Goal: Register for event/course

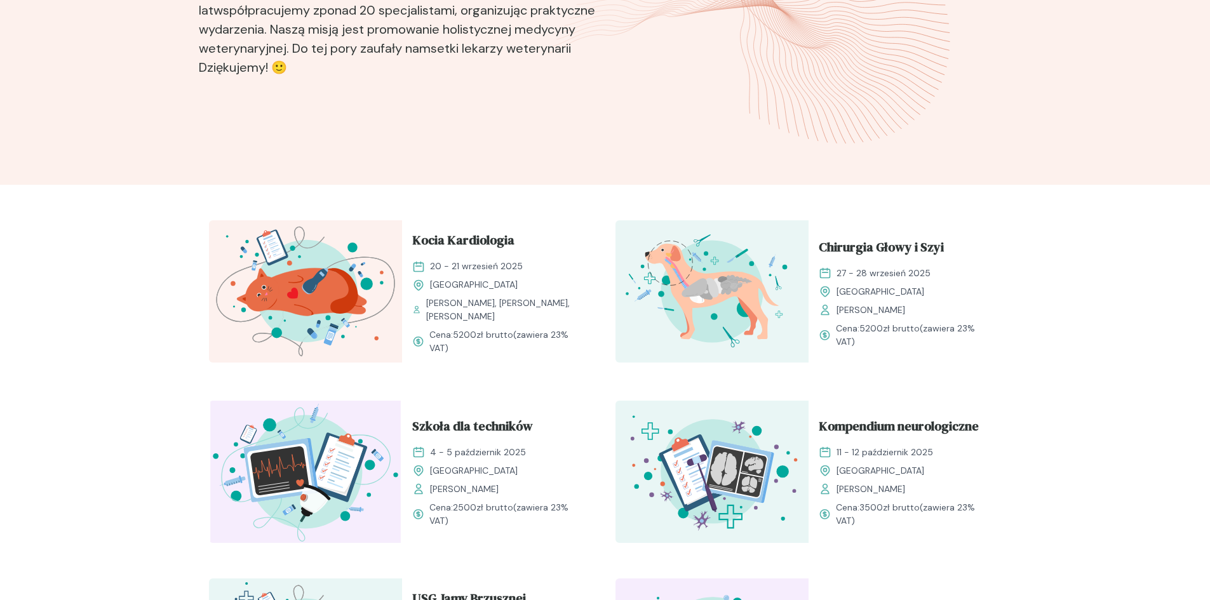
scroll to position [318, 0]
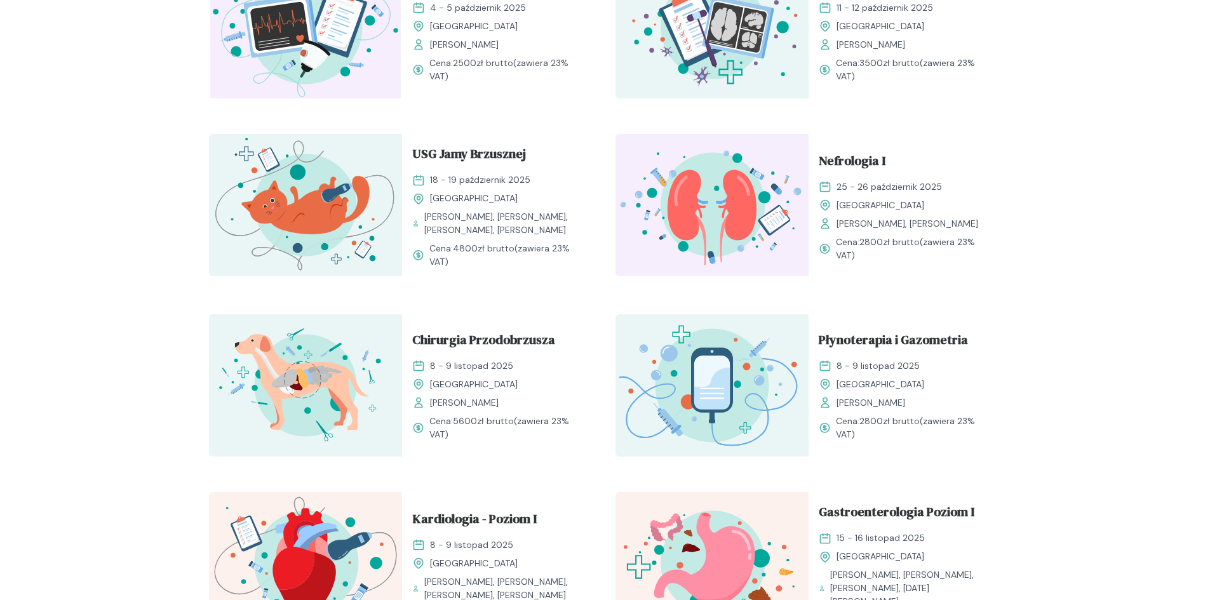
scroll to position [762, 0]
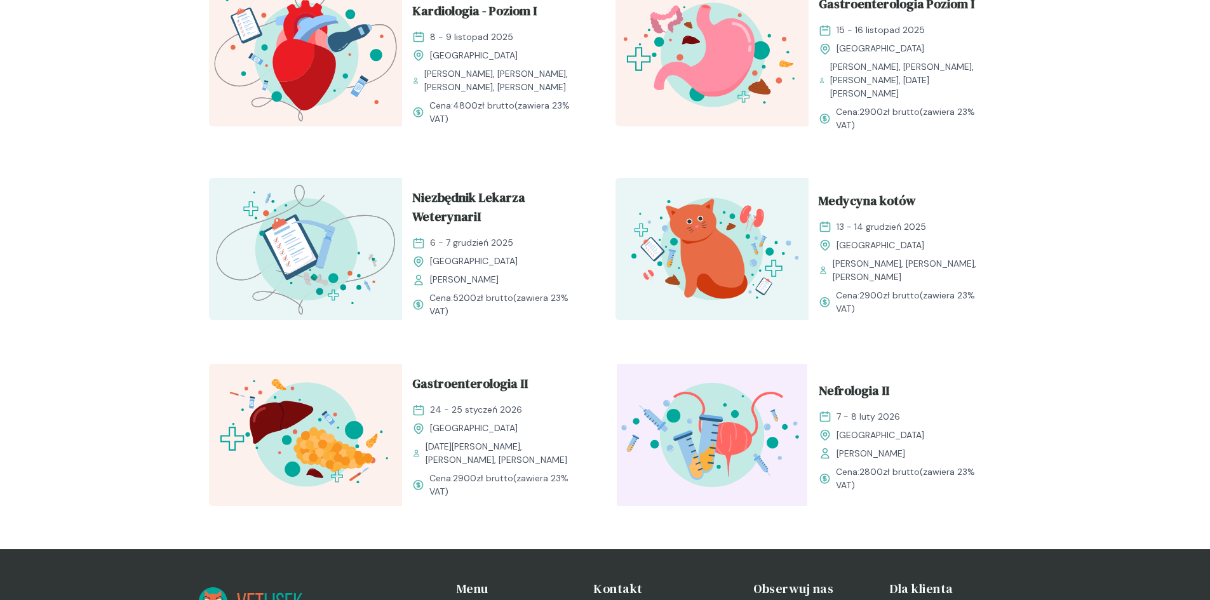
scroll to position [1143, 0]
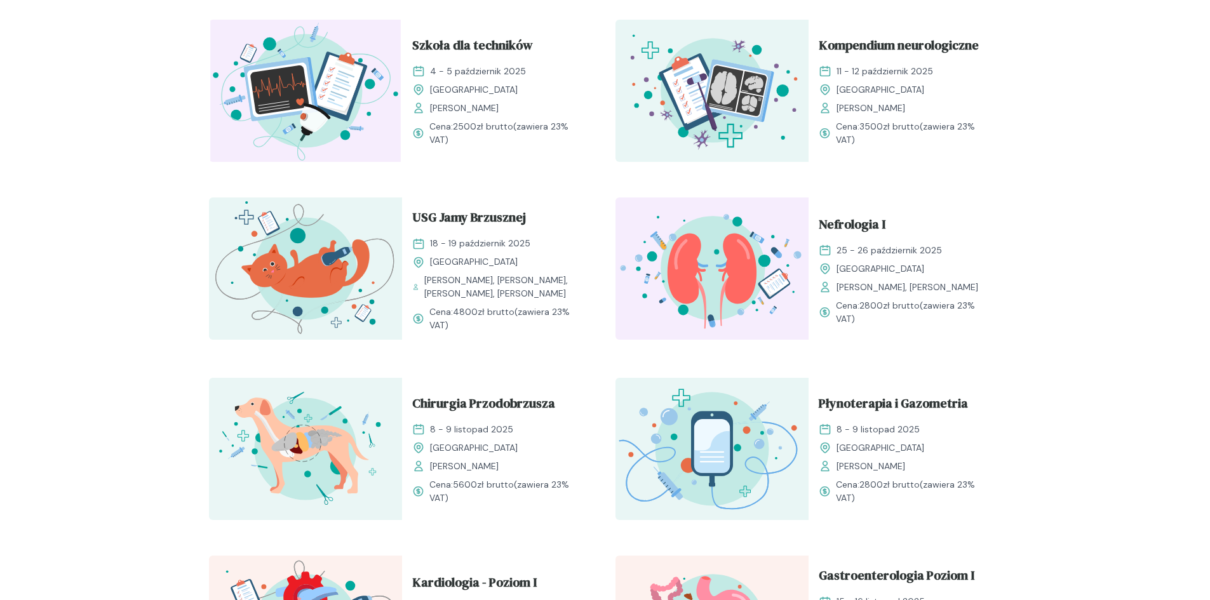
scroll to position [826, 0]
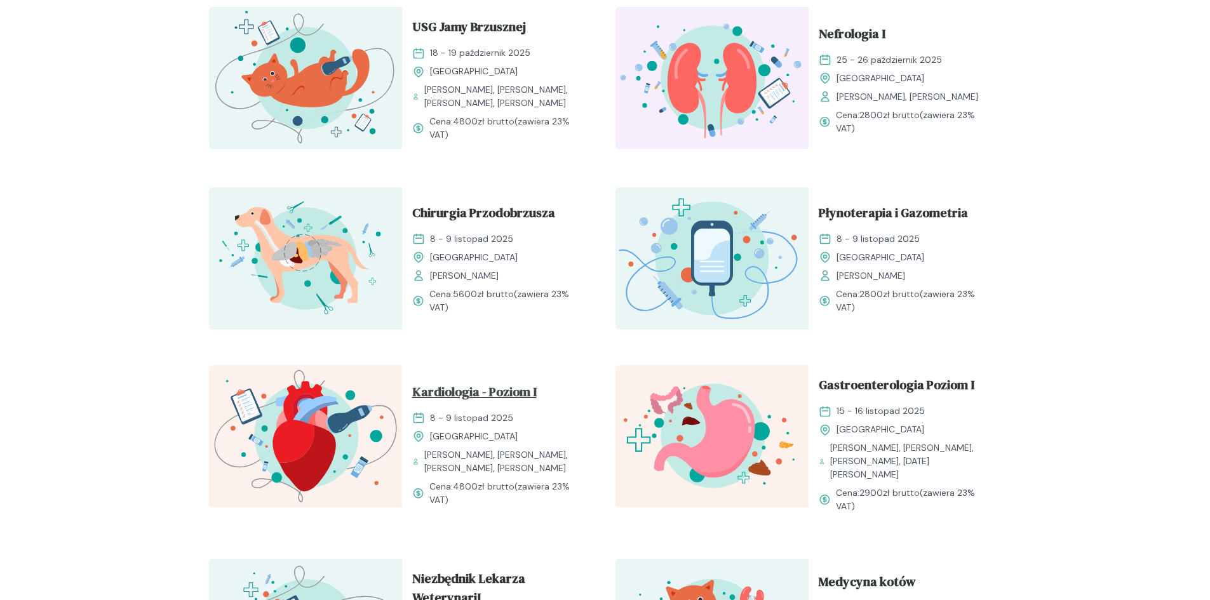
click at [521, 385] on span "Kardiologia - Poziom I" at bounding box center [474, 394] width 124 height 24
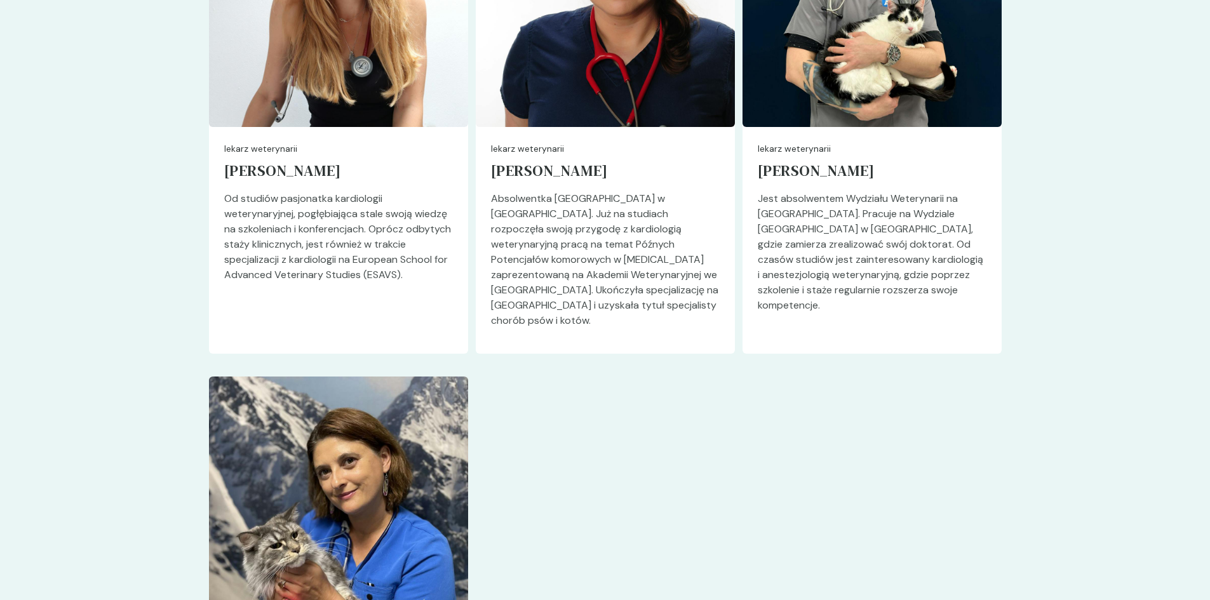
scroll to position [3175, 0]
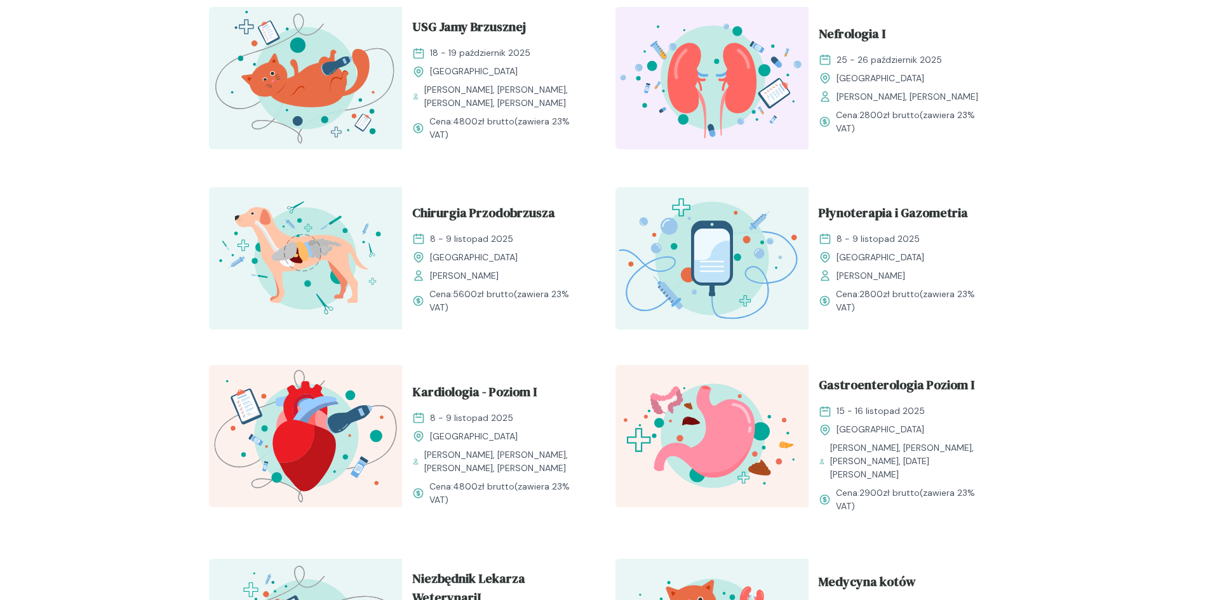
scroll to position [953, 0]
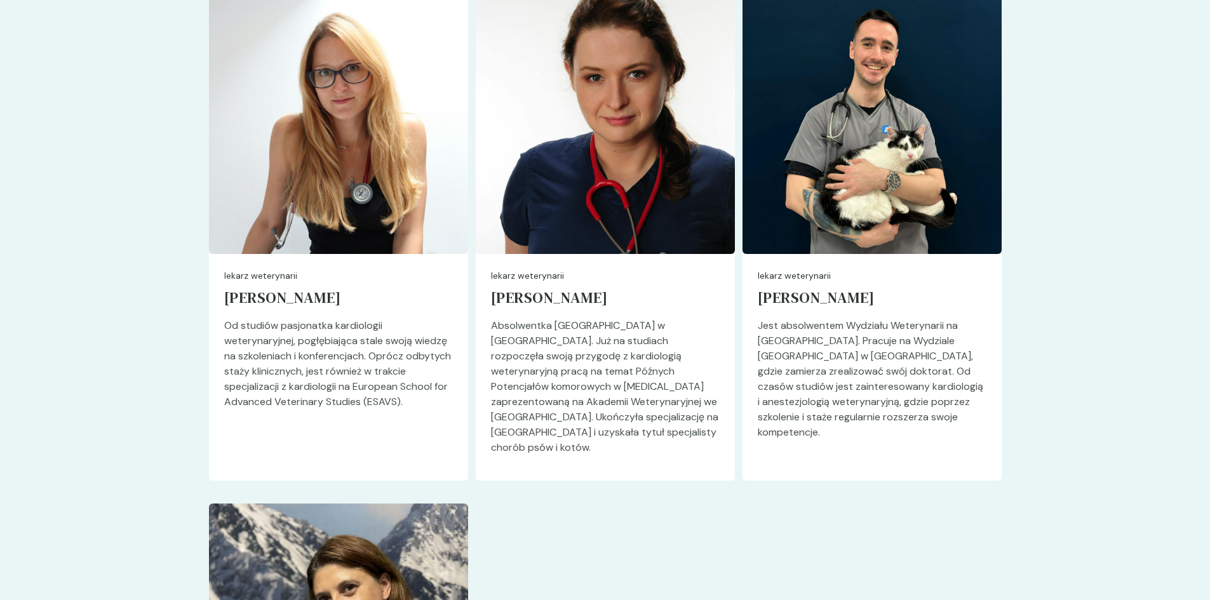
scroll to position [2921, 0]
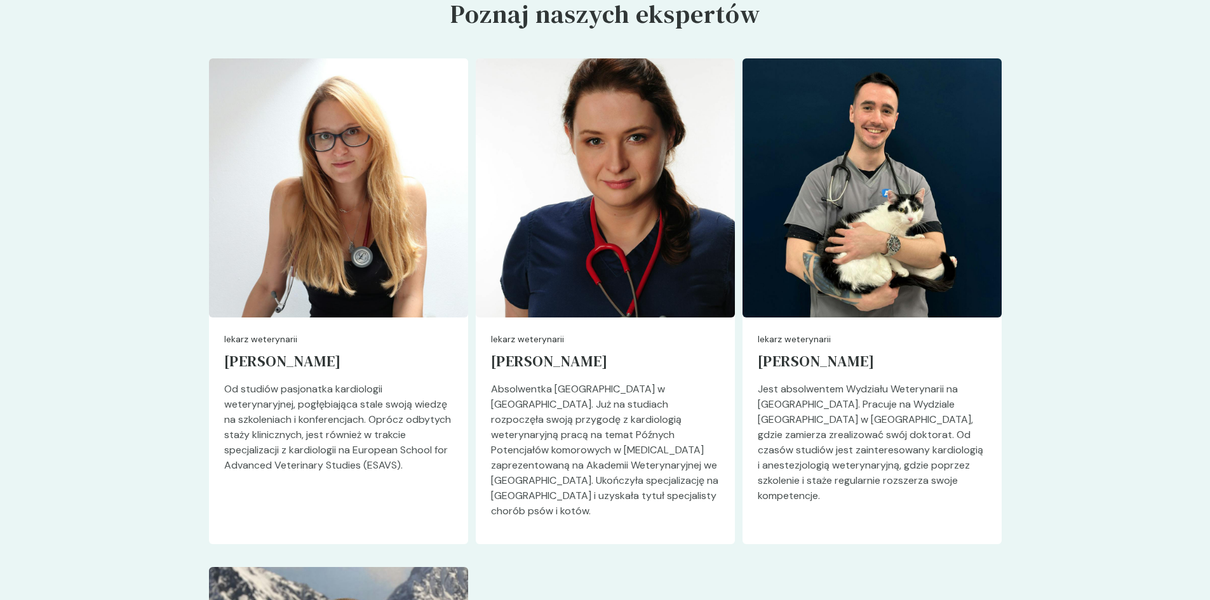
scroll to position [826, 0]
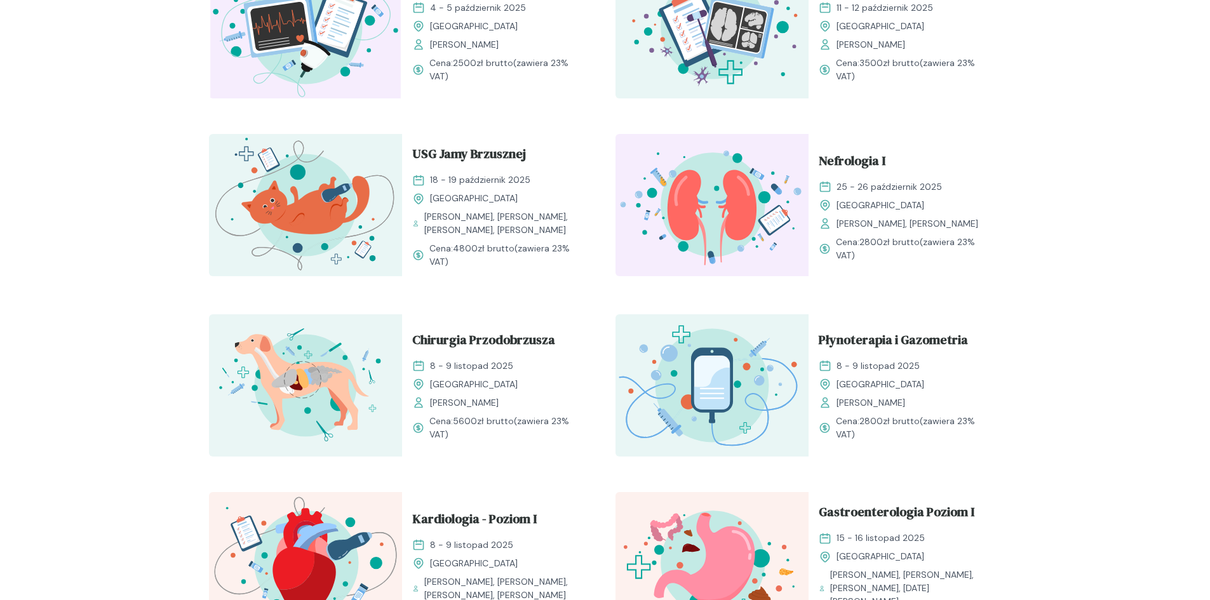
scroll to position [826, 0]
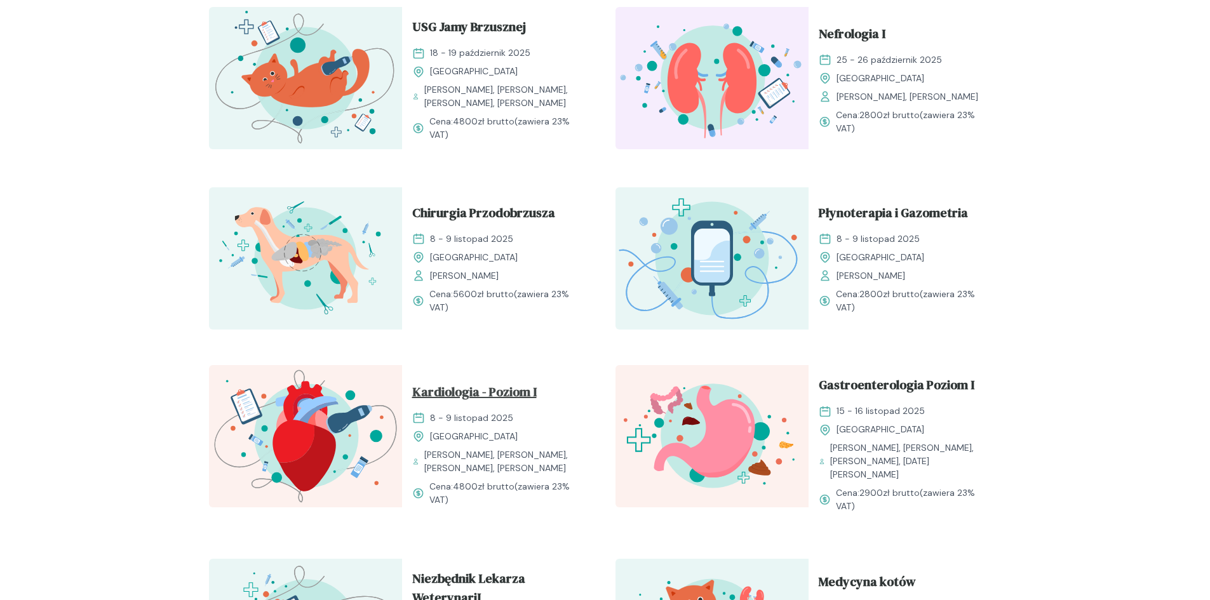
click at [462, 382] on span "Kardiologia - Poziom I" at bounding box center [474, 394] width 124 height 24
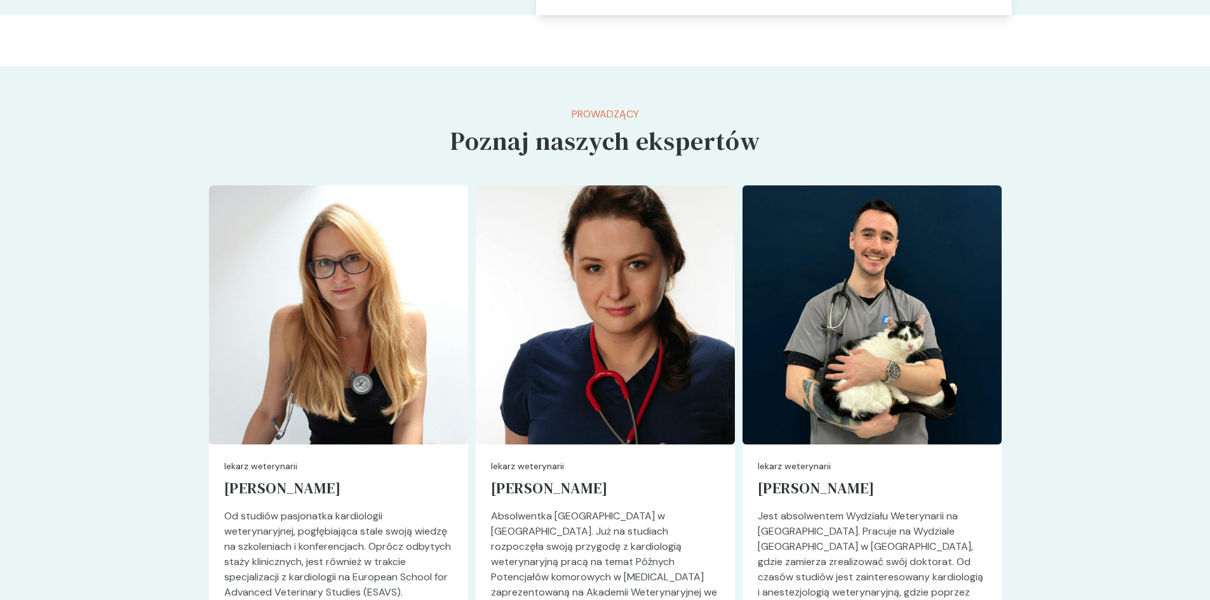
scroll to position [3175, 0]
